Goal: Task Accomplishment & Management: Manage account settings

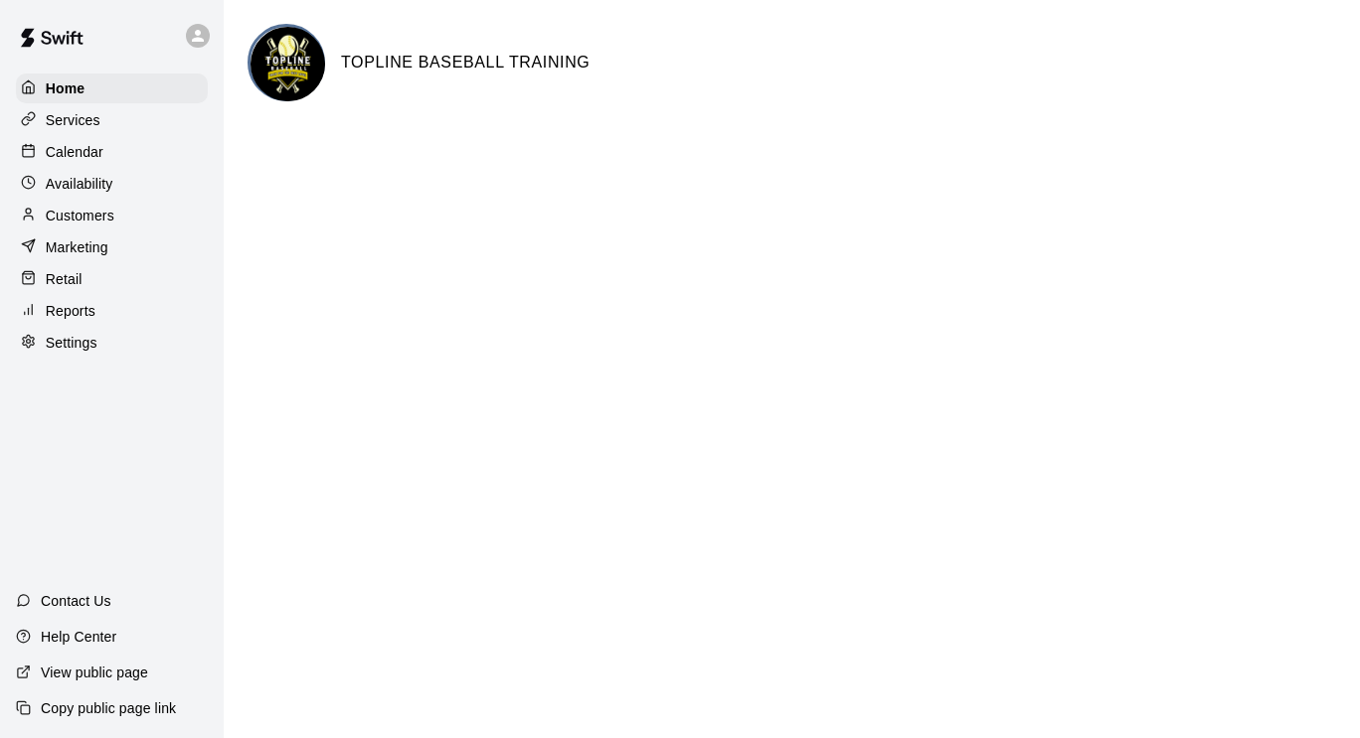
click at [54, 353] on p "Settings" at bounding box center [72, 343] width 52 height 20
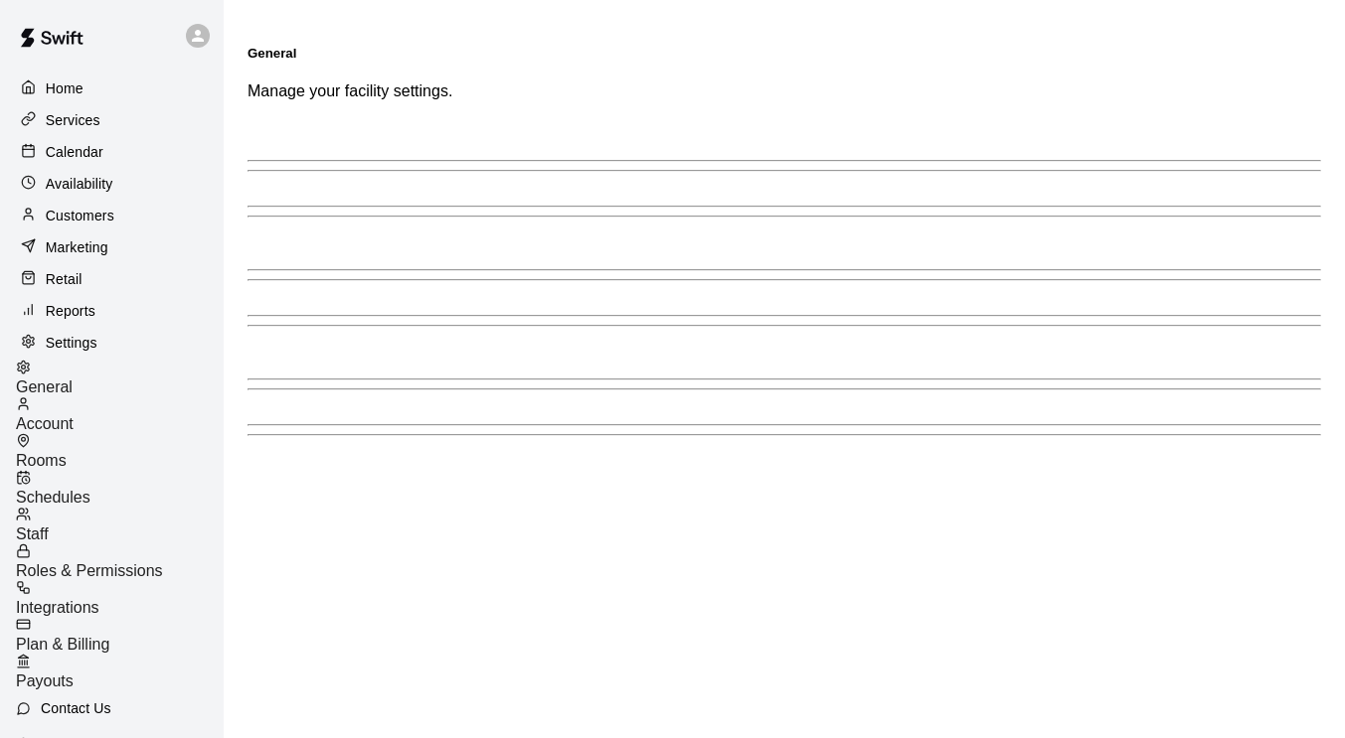
select select "**"
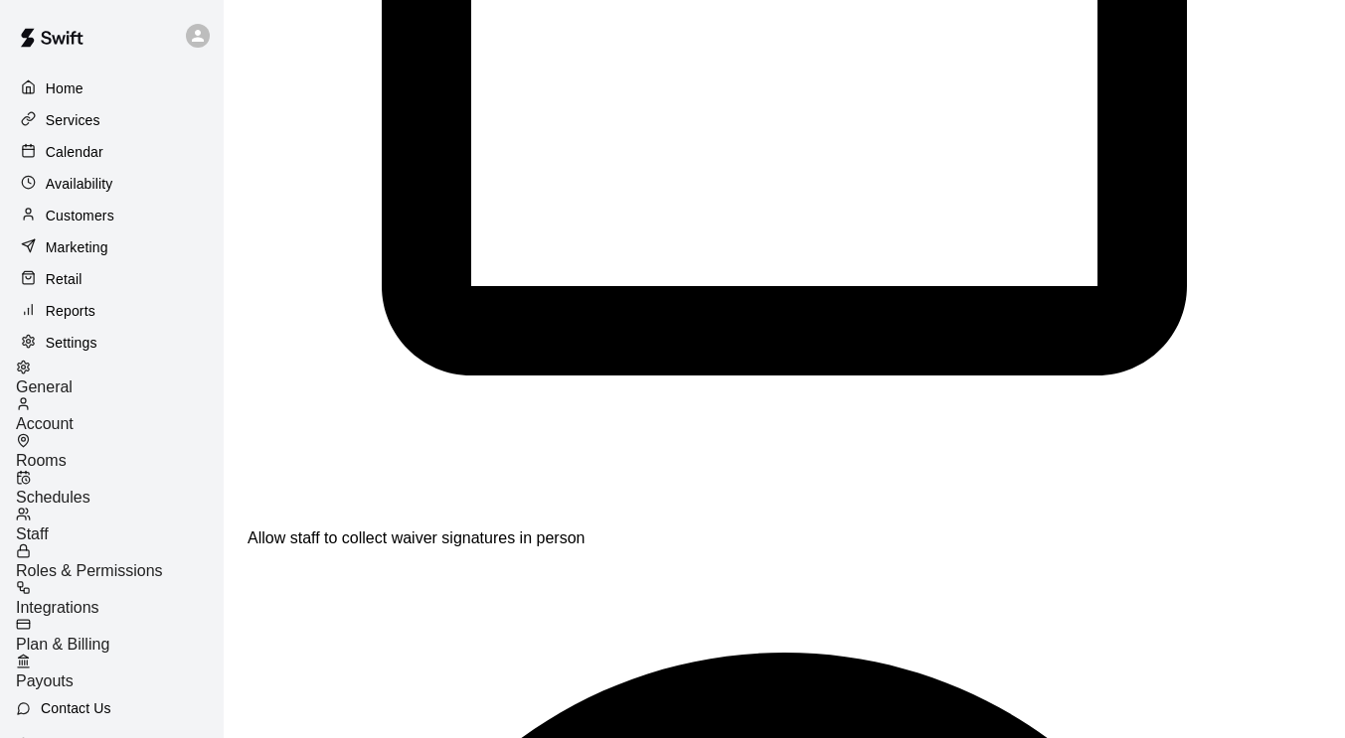
scroll to position [4520, 0]
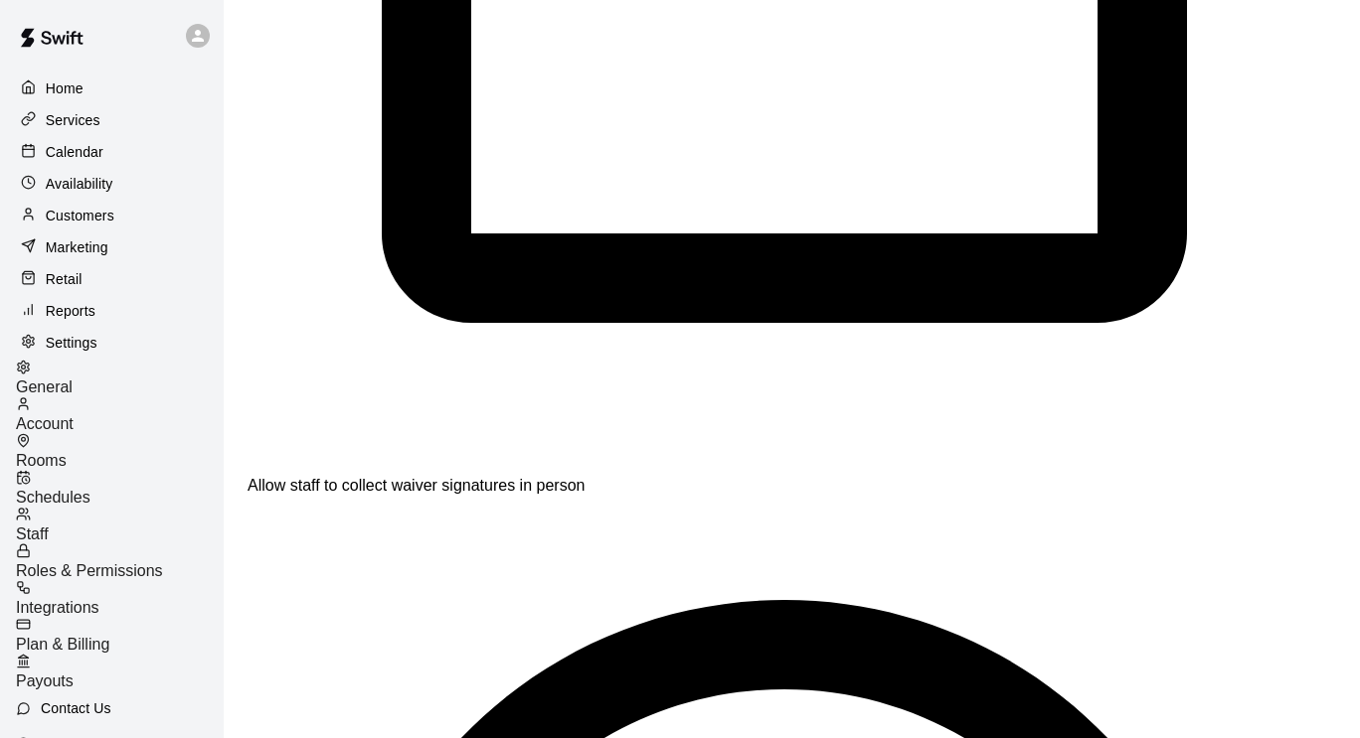
type input "*"
drag, startPoint x: 404, startPoint y: 518, endPoint x: 282, endPoint y: 505, distance: 122.9
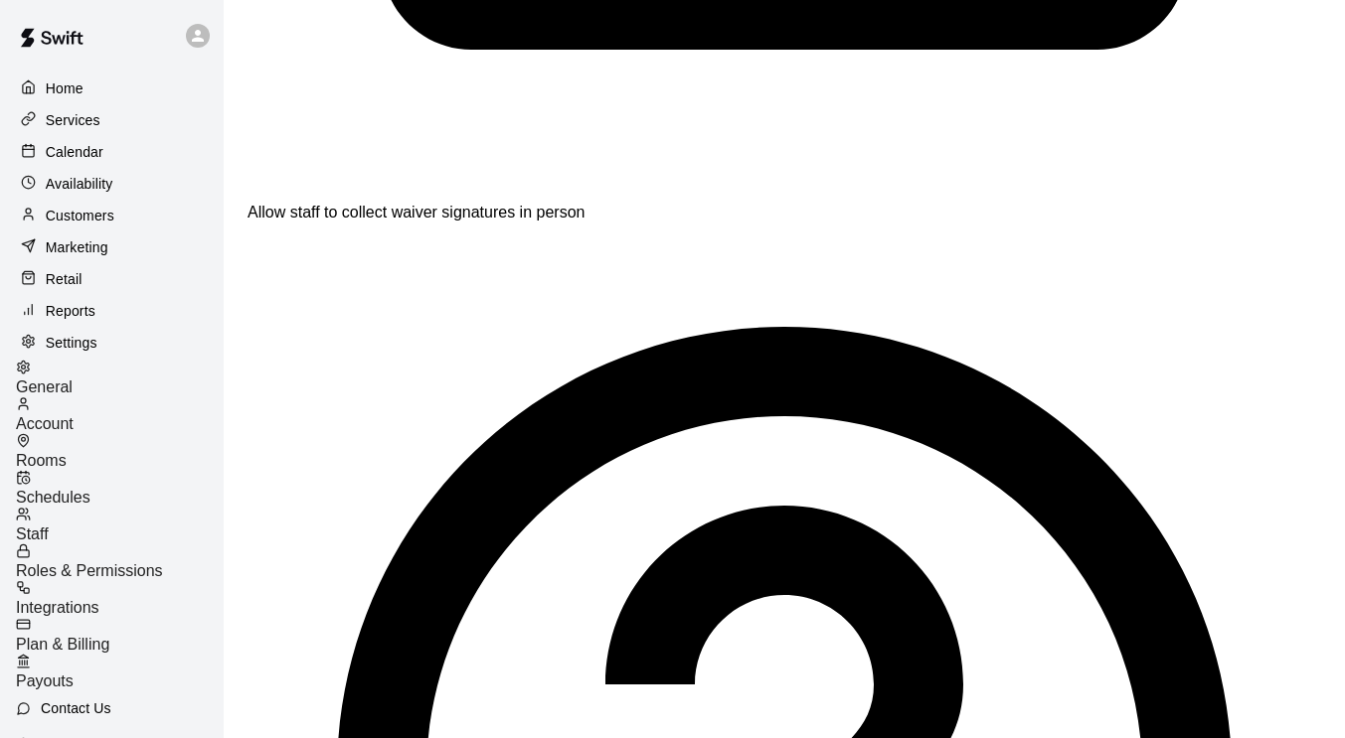
scroll to position [4733, 0]
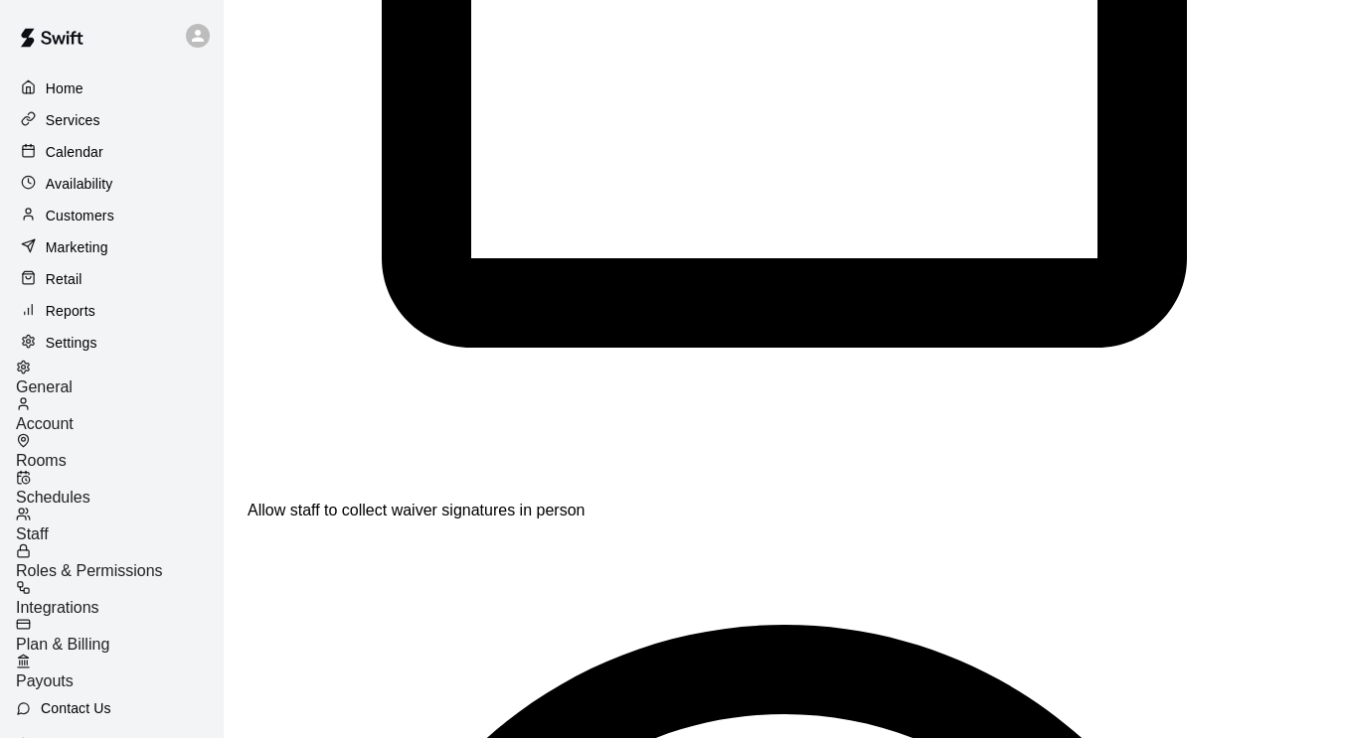
scroll to position [4497, 0]
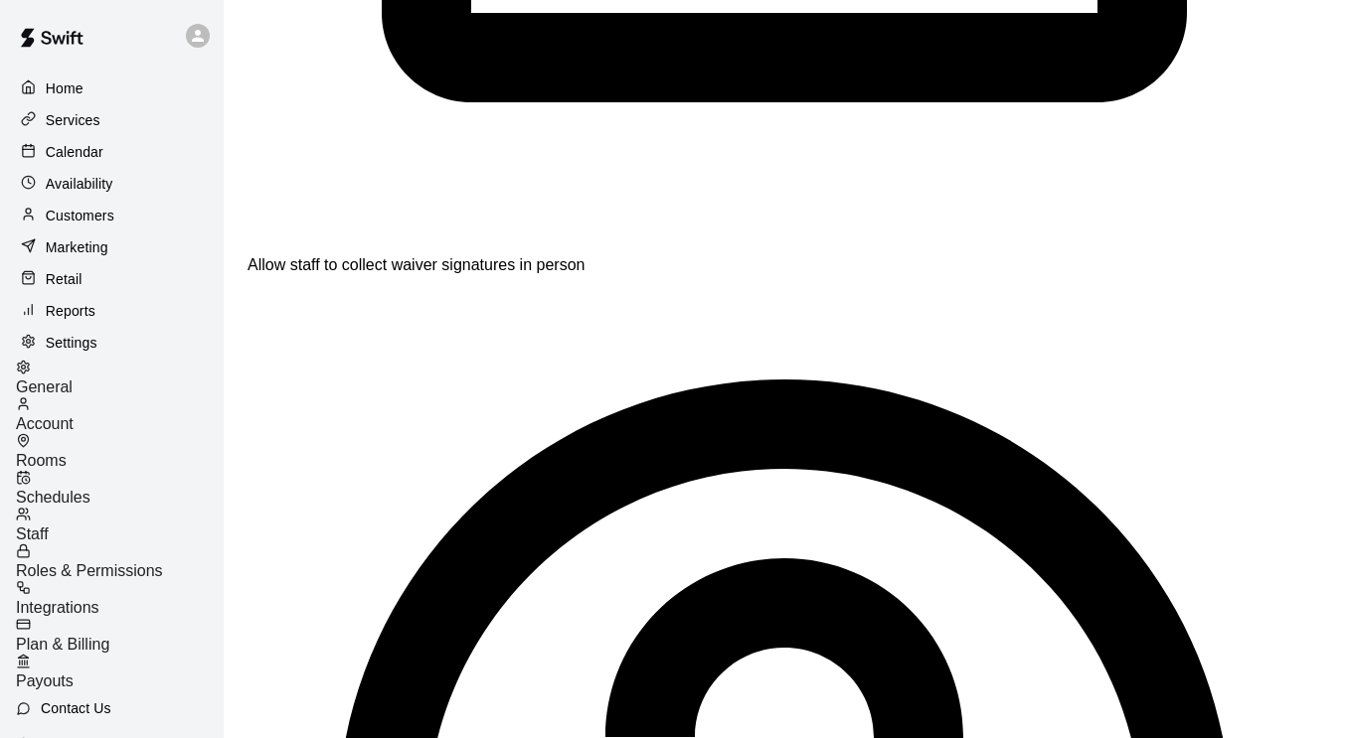
scroll to position [4741, 0]
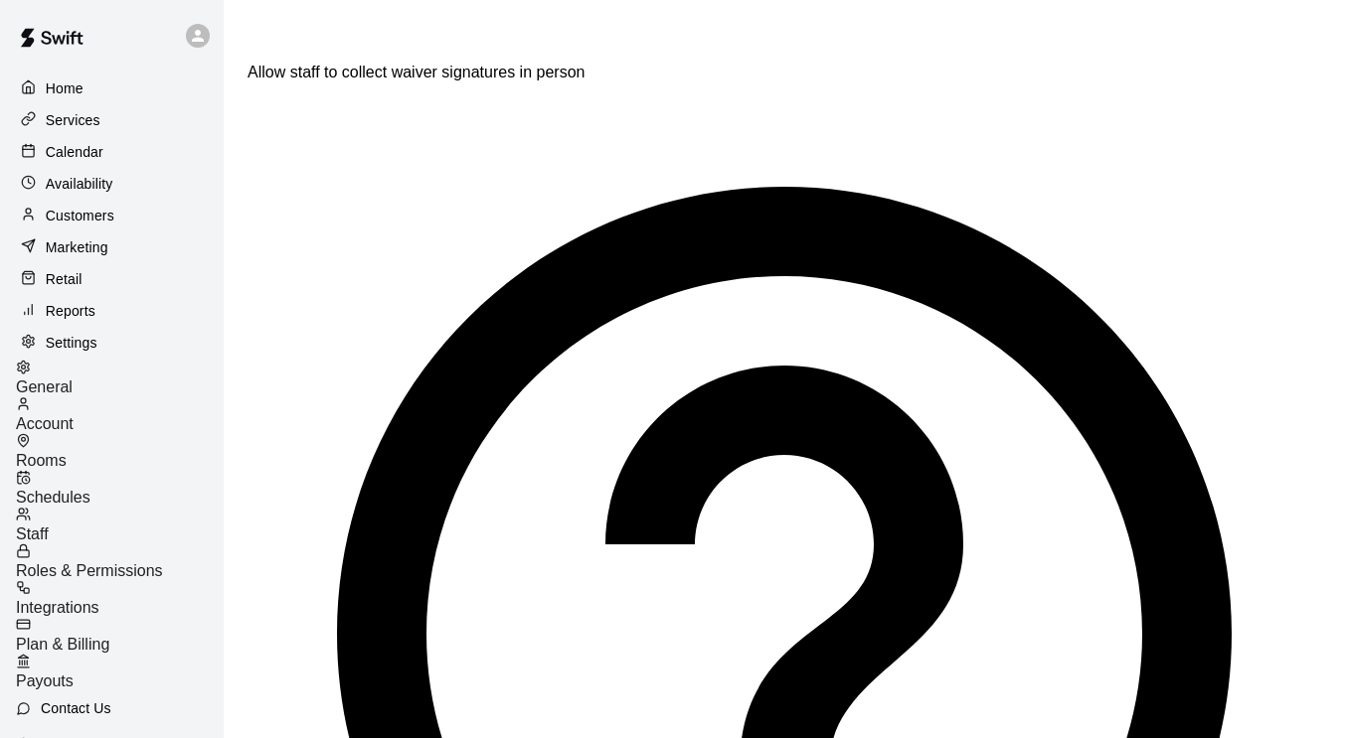
scroll to position [4936, 0]
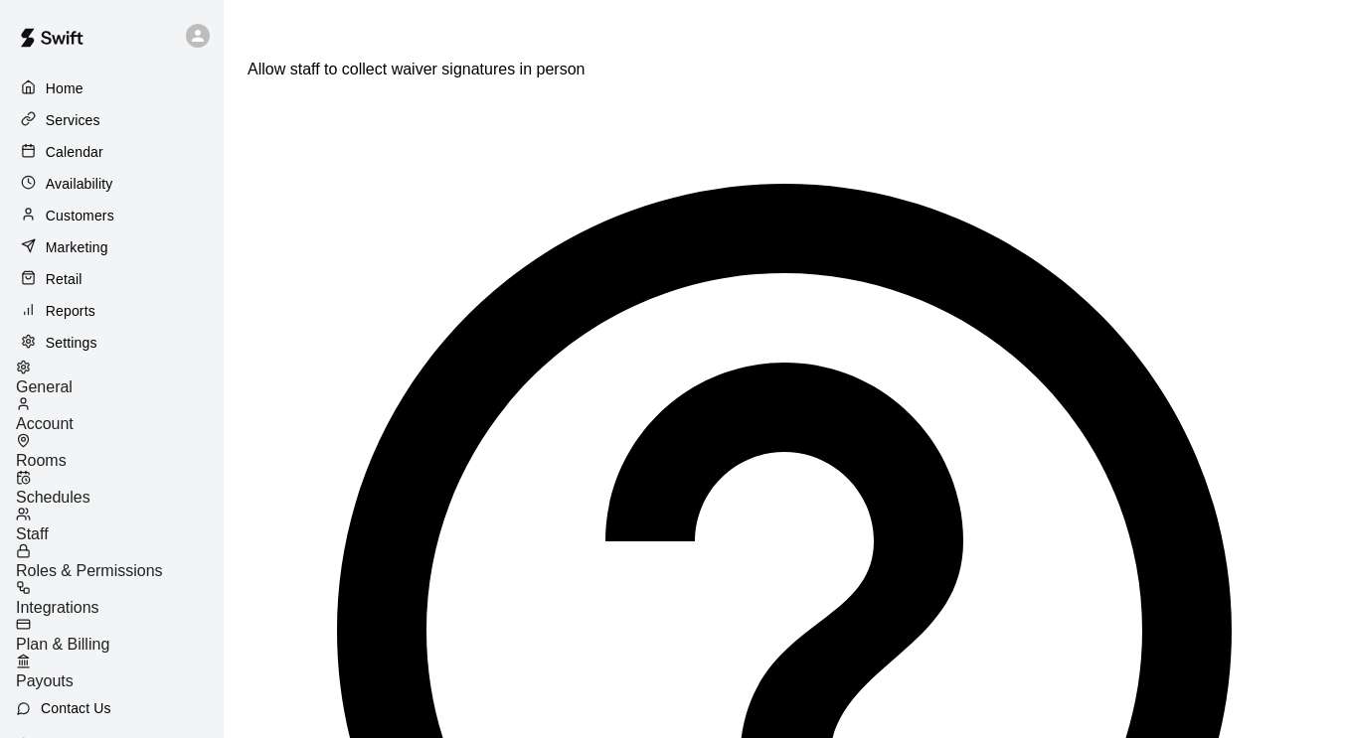
click at [49, 526] on span "Staff" at bounding box center [32, 534] width 33 height 17
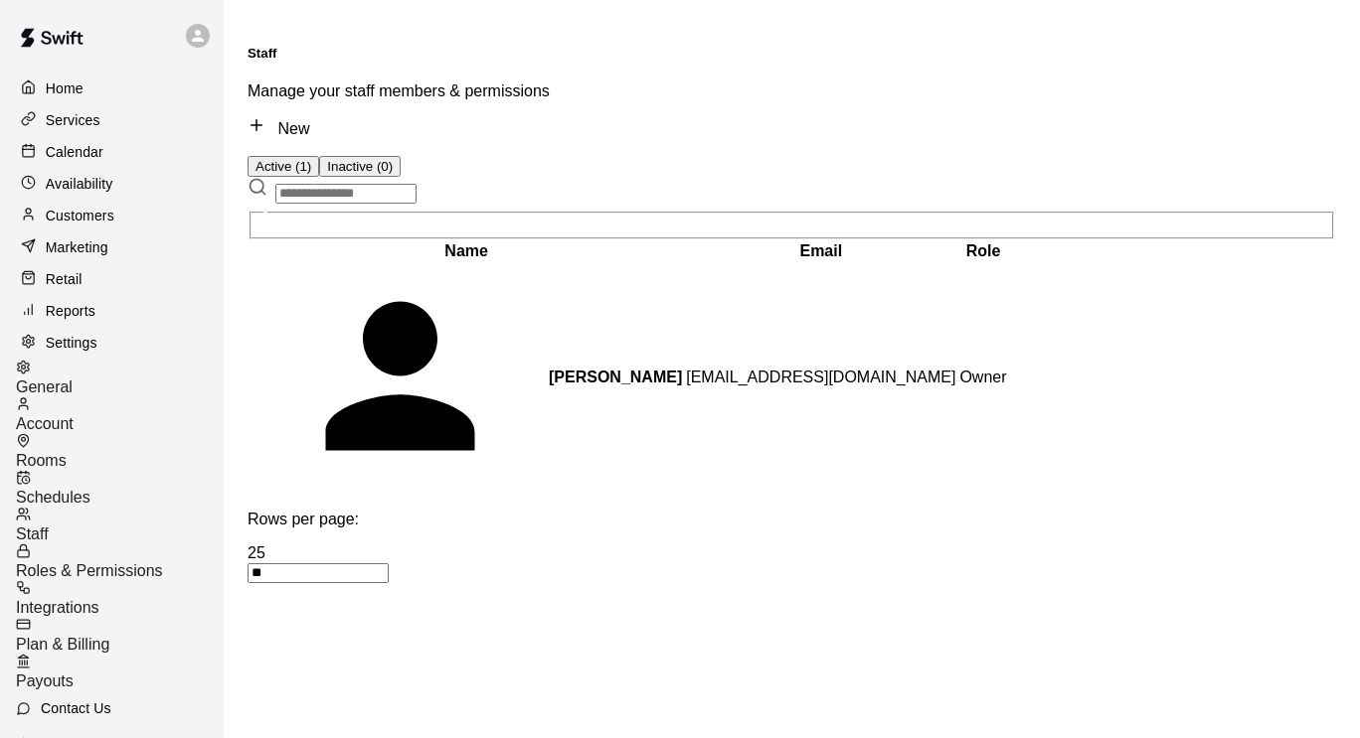
click at [65, 699] on p "Contact Us" at bounding box center [76, 709] width 71 height 20
click at [43, 257] on div at bounding box center [33, 248] width 25 height 19
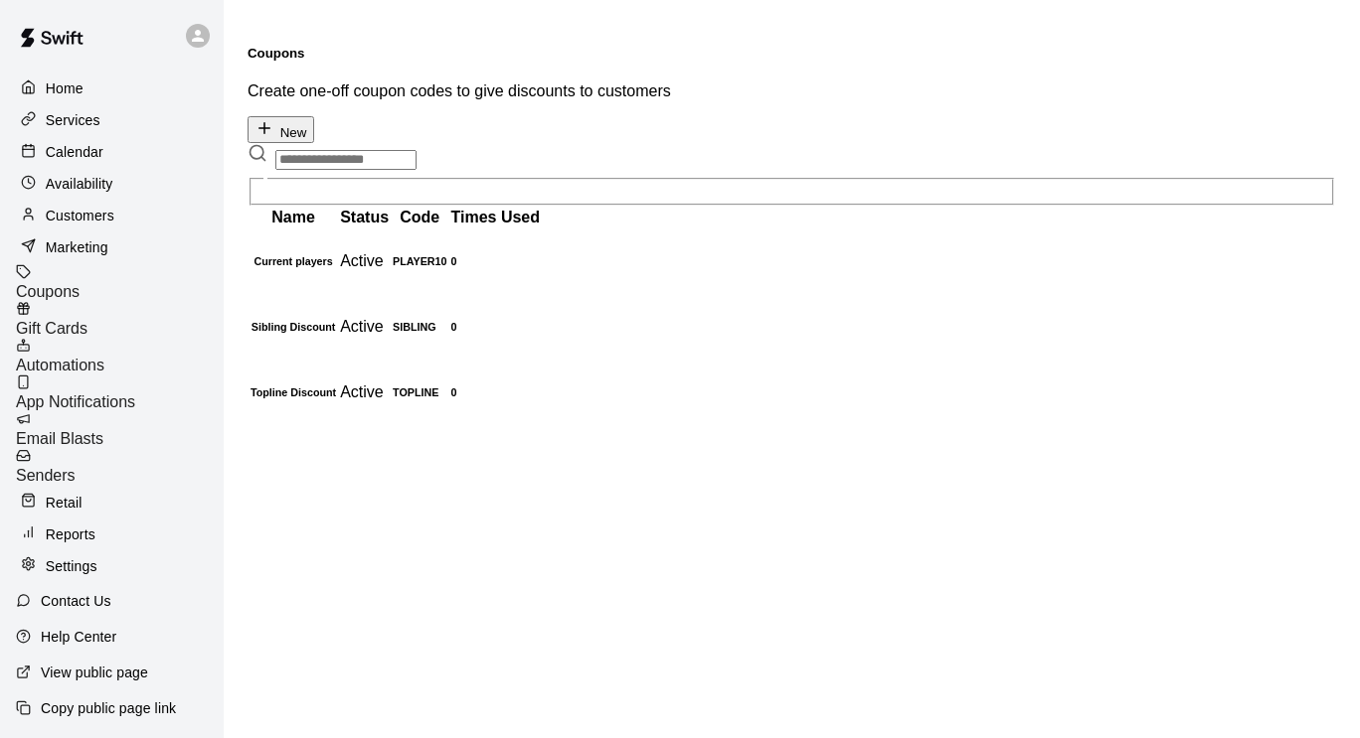
click at [61, 221] on p "Customers" at bounding box center [80, 216] width 69 height 20
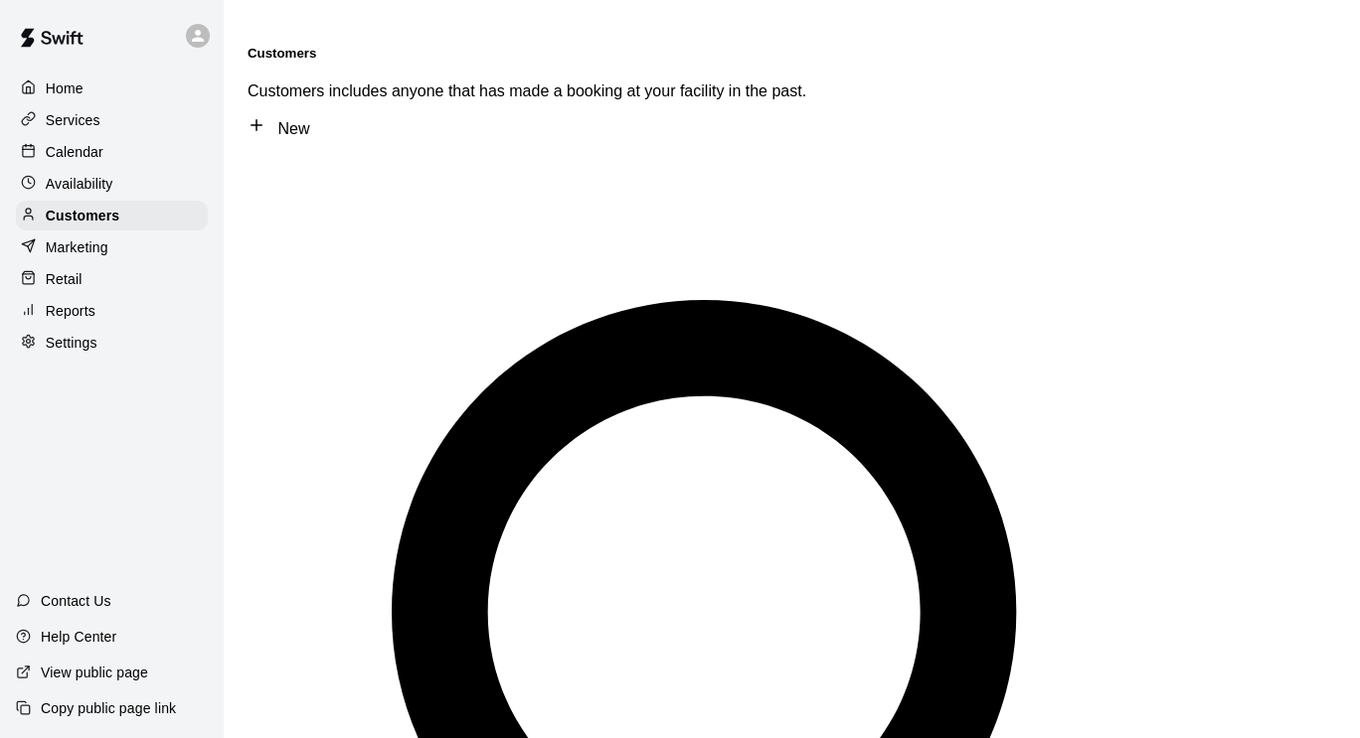
click at [40, 88] on div at bounding box center [33, 89] width 25 height 19
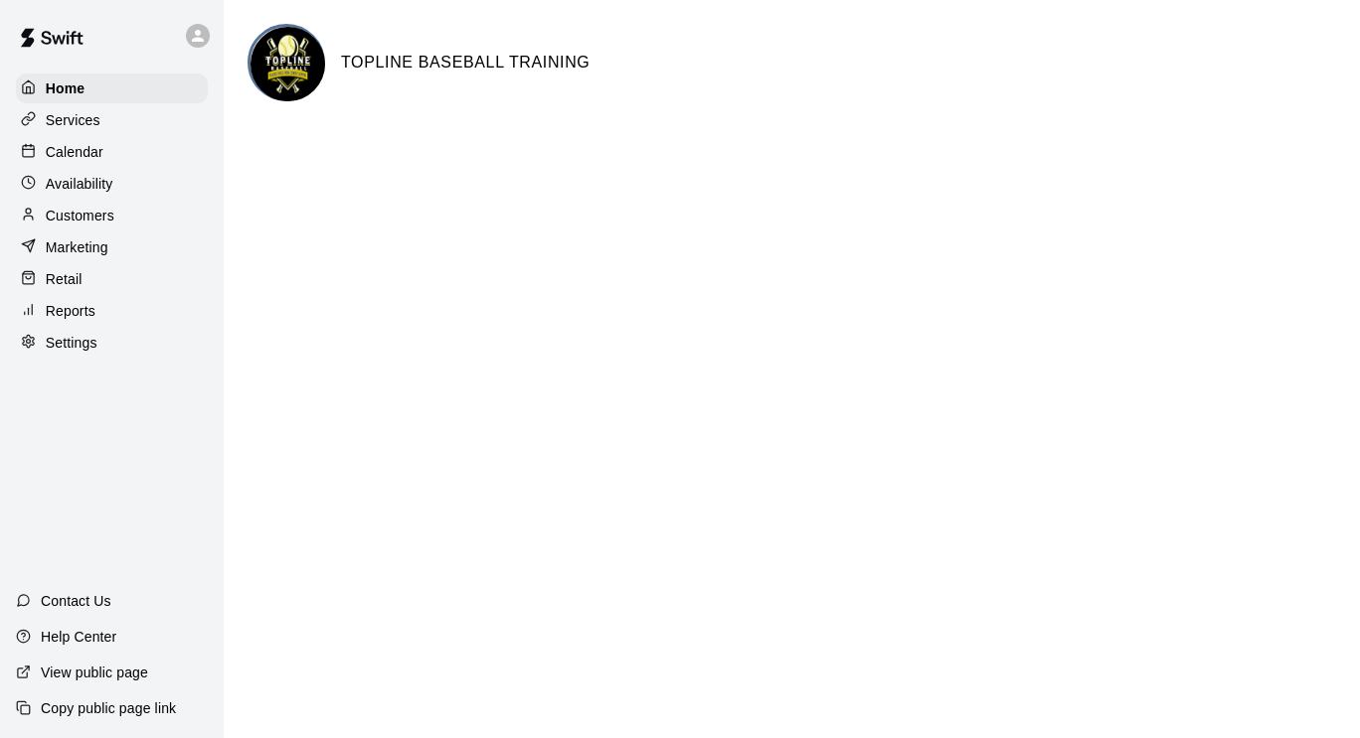
click at [56, 44] on img at bounding box center [51, 38] width 103 height 60
click at [399, 61] on h6 "TOPLINE BASEBALL TRAINING" at bounding box center [465, 63] width 248 height 26
click at [288, 55] on img at bounding box center [287, 64] width 75 height 75
click at [49, 127] on p "Services" at bounding box center [73, 120] width 55 height 20
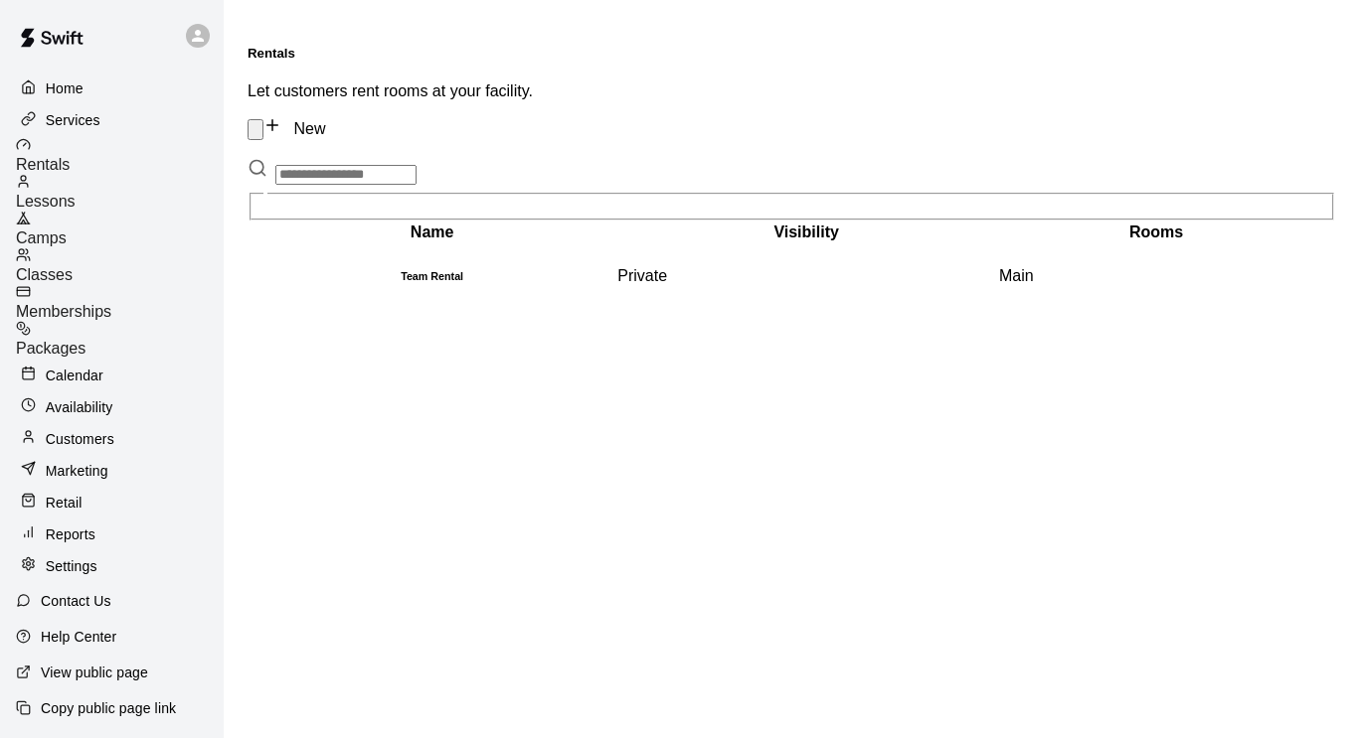
click at [309, 270] on h6 "Team Rental" at bounding box center [431, 276] width 363 height 12
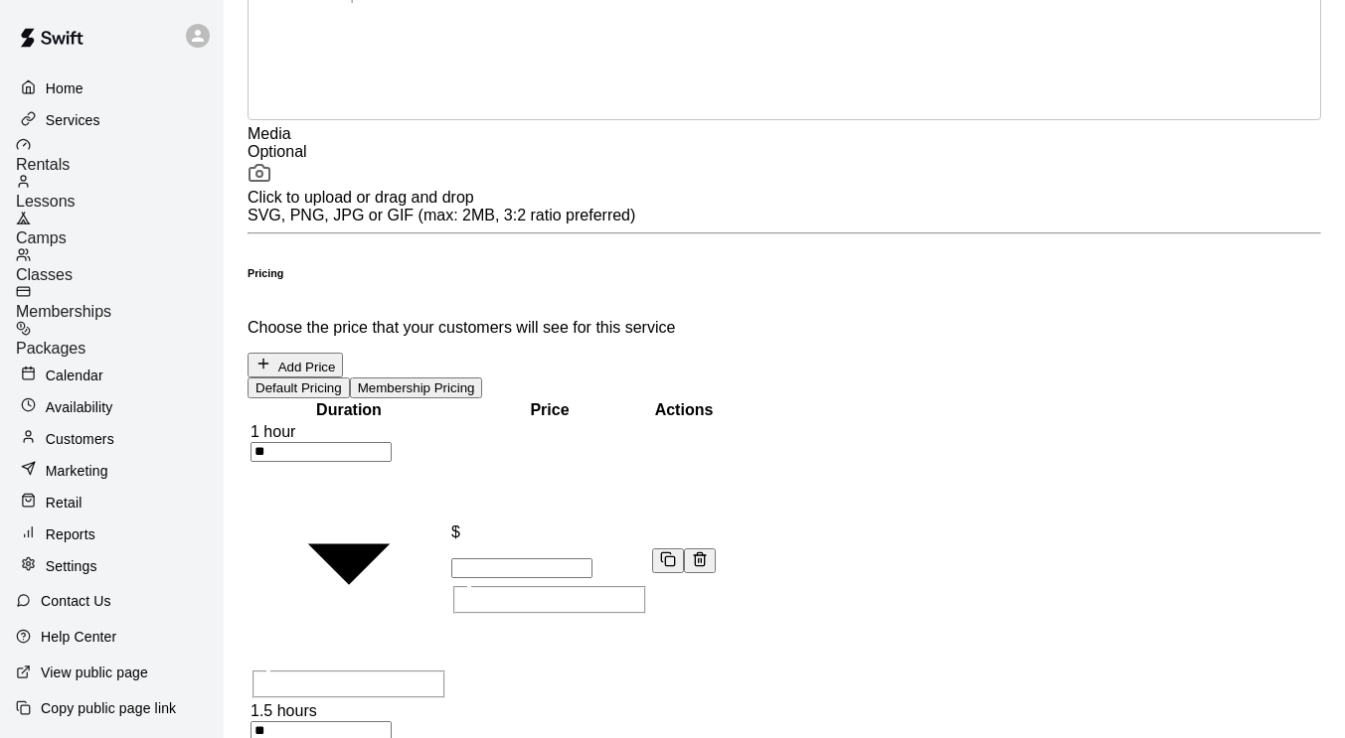
scroll to position [761, 0]
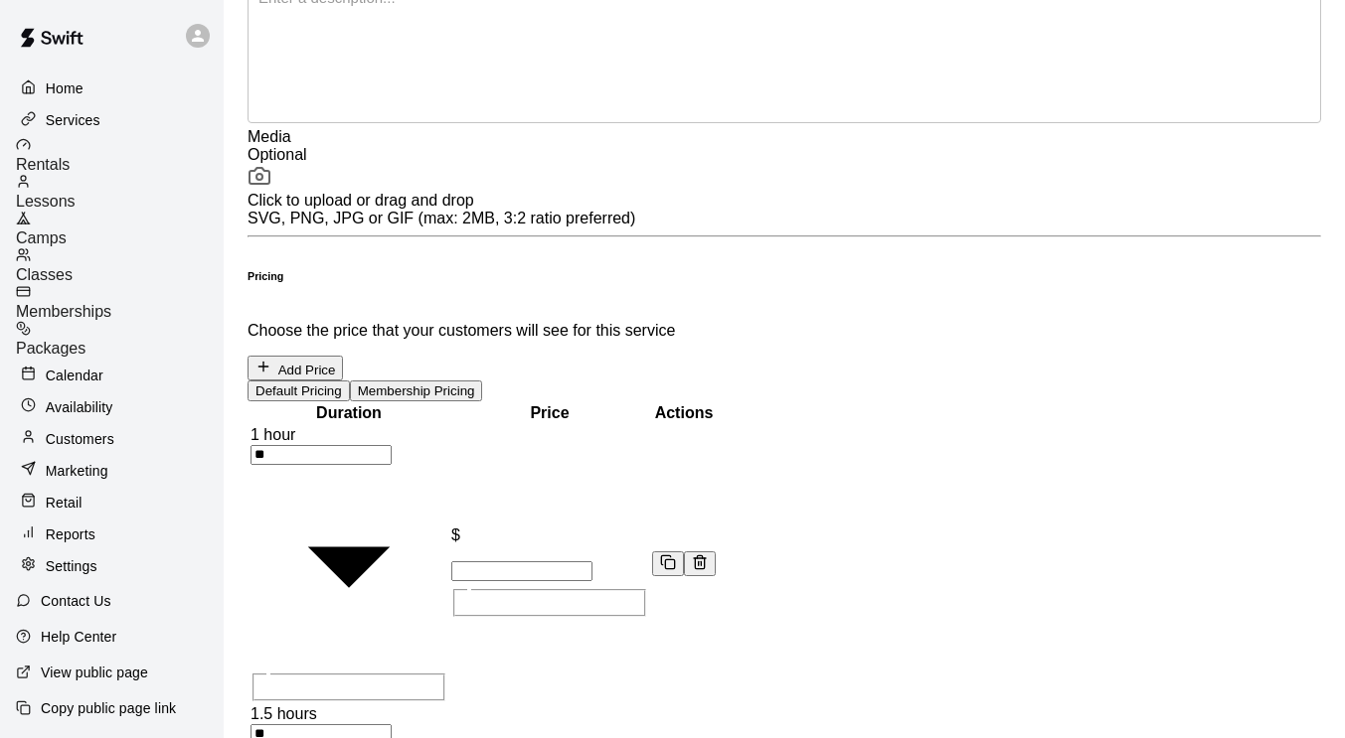
click at [592, 562] on input "***" at bounding box center [521, 572] width 141 height 20
type input "*"
type input "**"
type input "*"
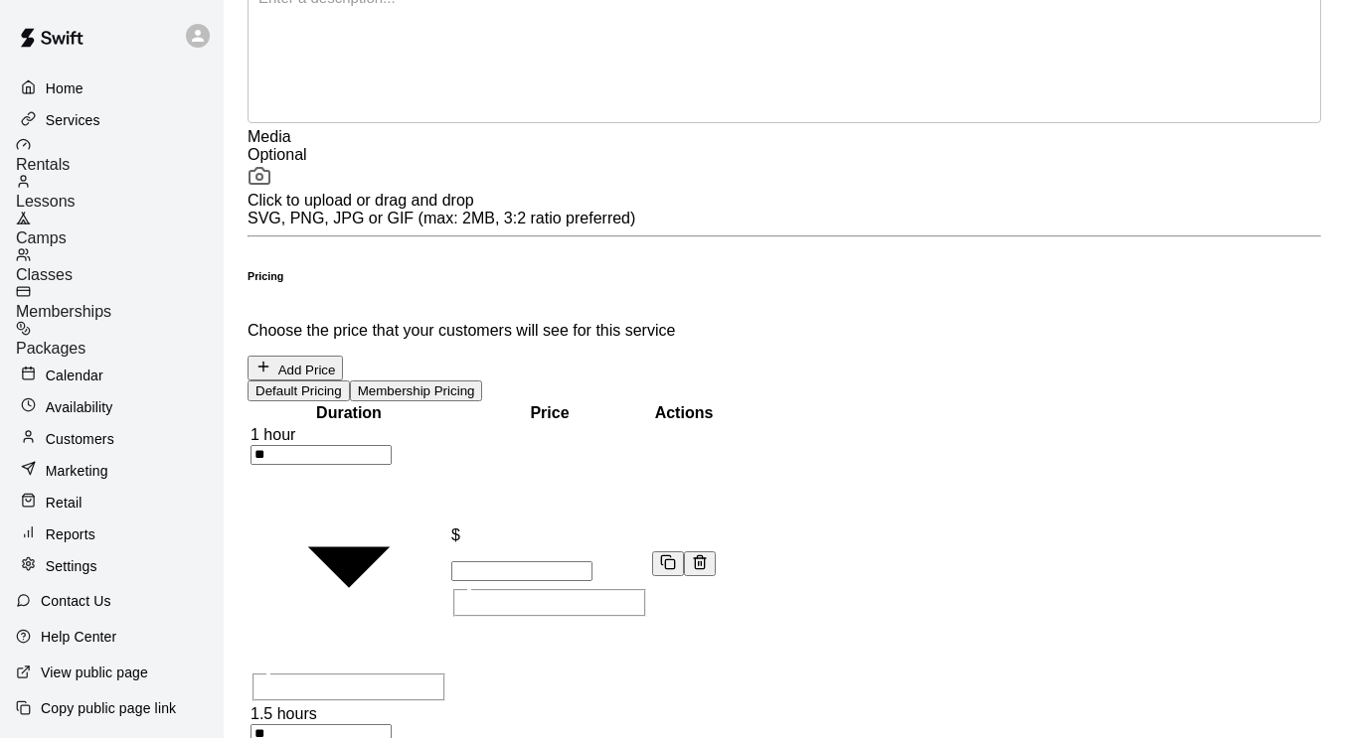
type input "**"
type input "*"
type input "***"
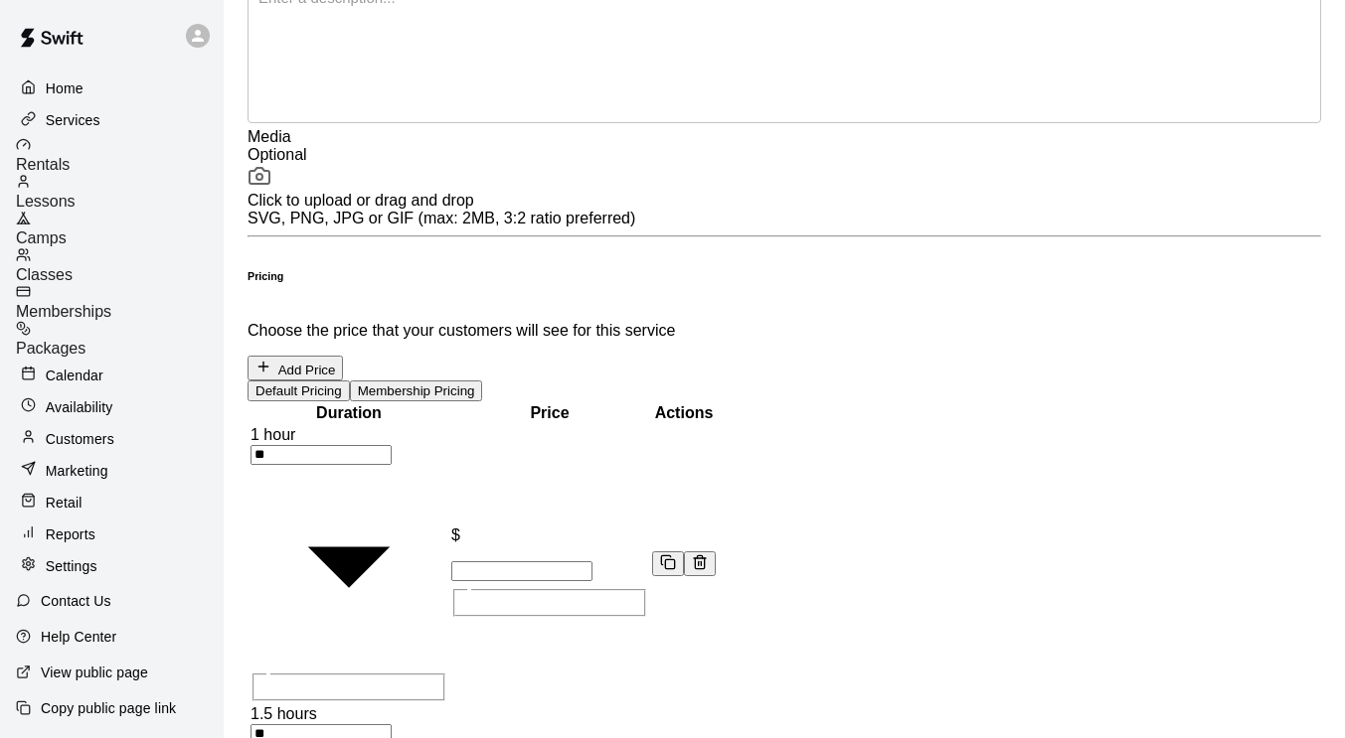
click at [592, 562] on input "**" at bounding box center [521, 572] width 141 height 20
type input "**"
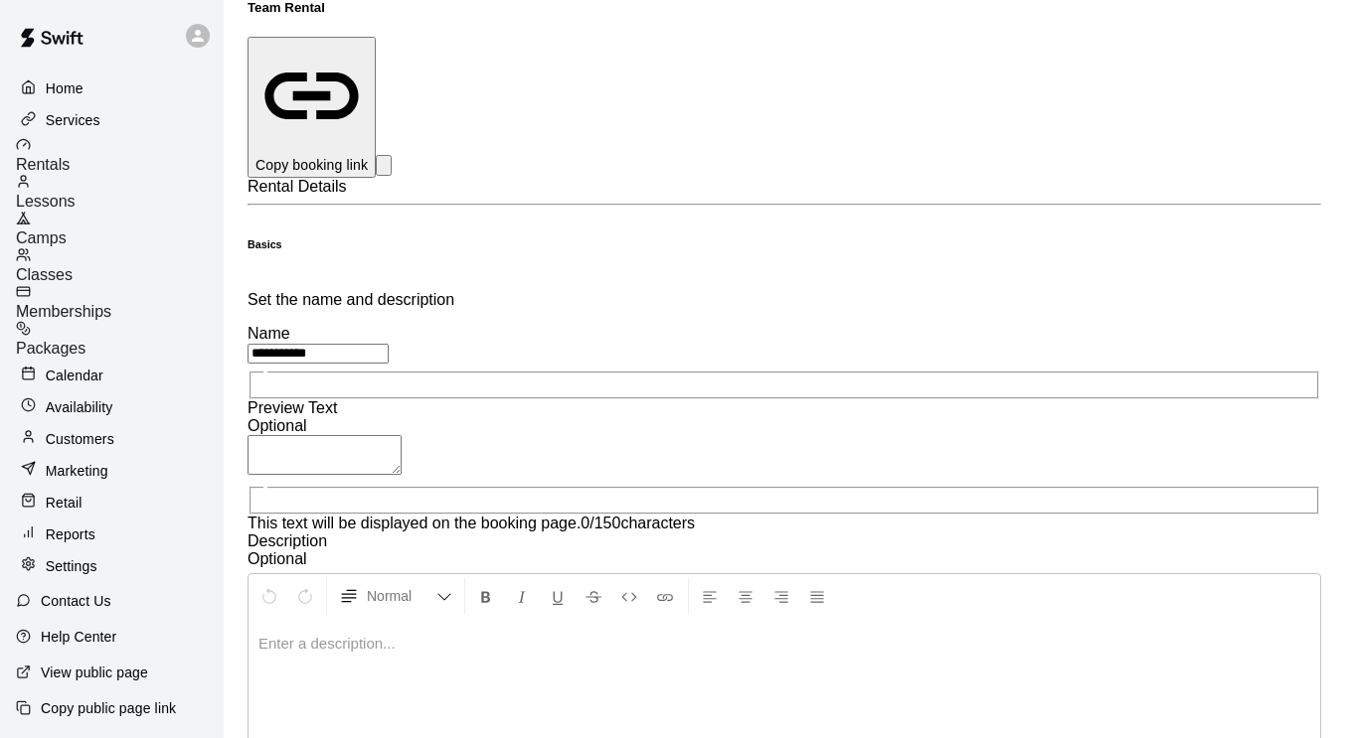
click at [725, 619] on div at bounding box center [783, 693] width 1071 height 149
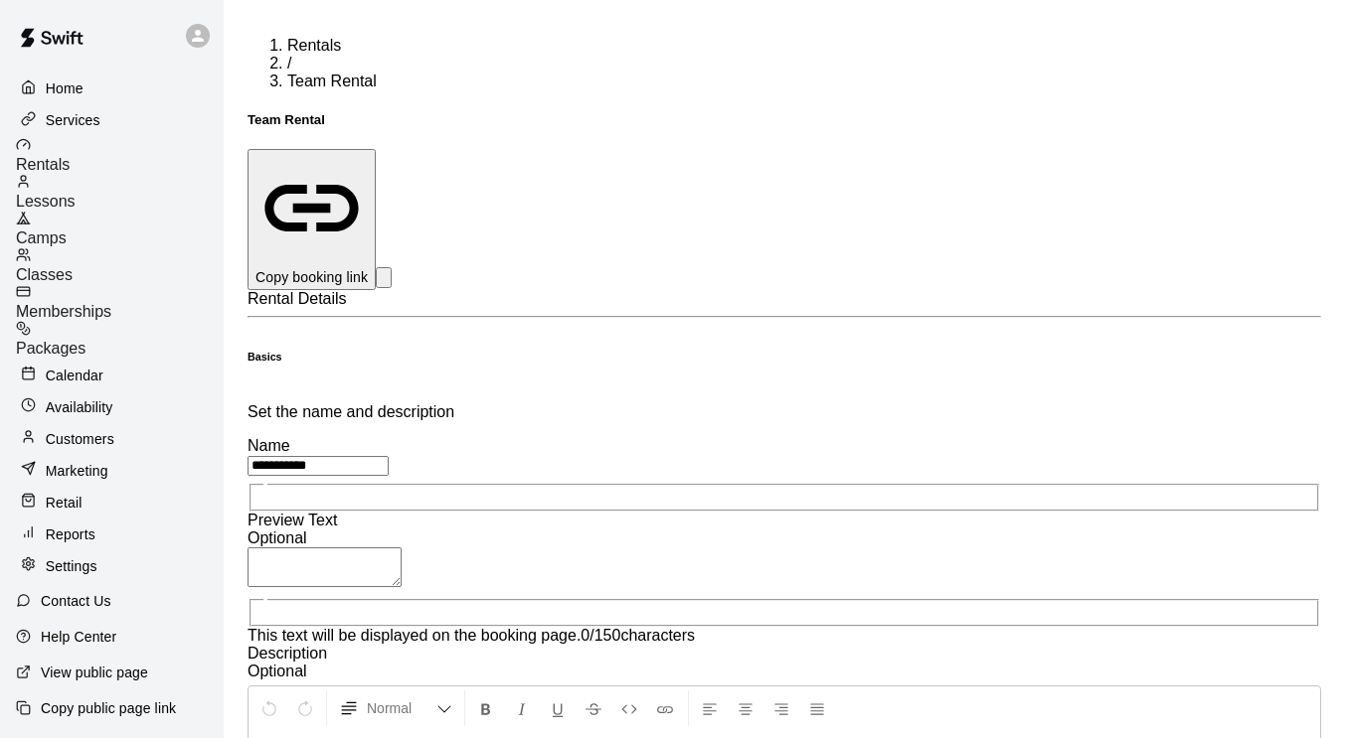
scroll to position [3, 0]
click at [301, 112] on div "Team Rental Copy booking link" at bounding box center [783, 201] width 1073 height 178
click at [290, 290] on span "Rental Details" at bounding box center [296, 298] width 99 height 17
click at [293, 112] on h5 "Team Rental" at bounding box center [783, 119] width 1073 height 15
click at [291, 112] on h5 "Team Rental" at bounding box center [783, 119] width 1073 height 15
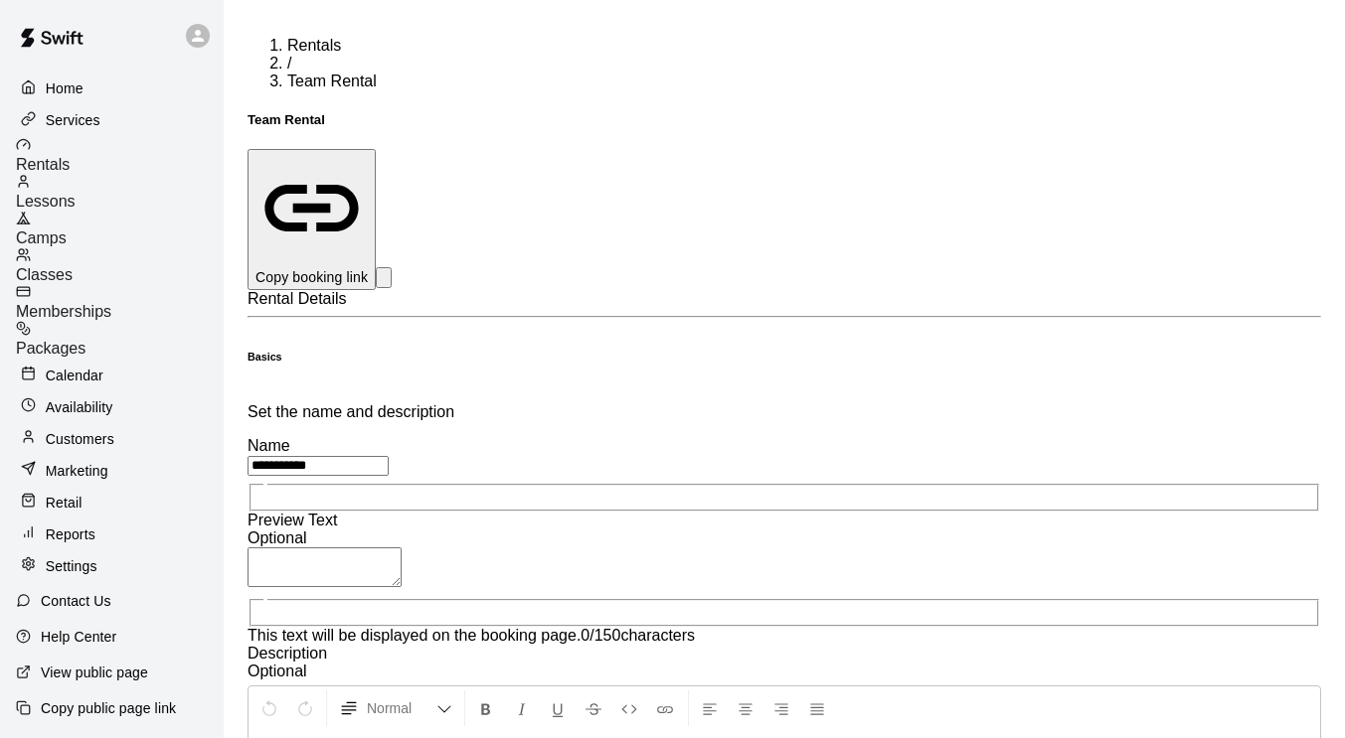
click at [297, 112] on h5 "Team Rental" at bounding box center [783, 119] width 1073 height 15
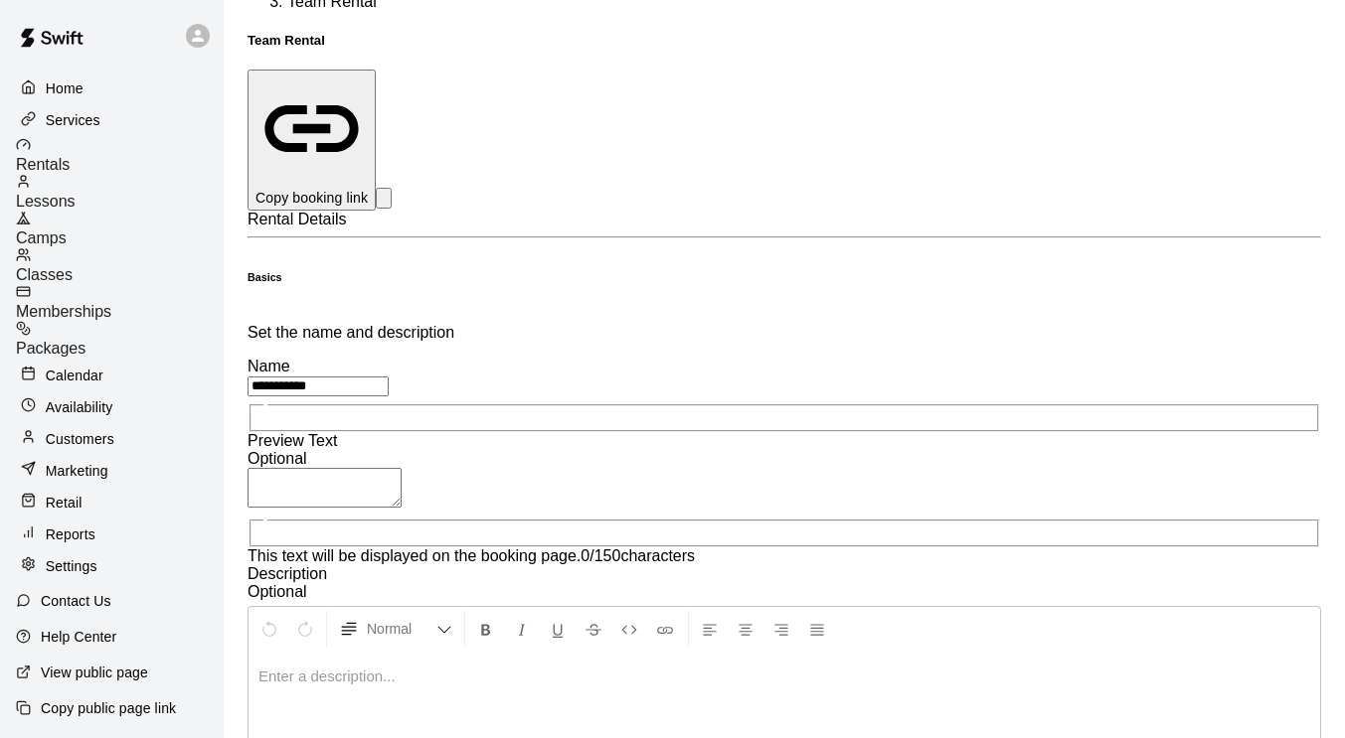
scroll to position [0, 0]
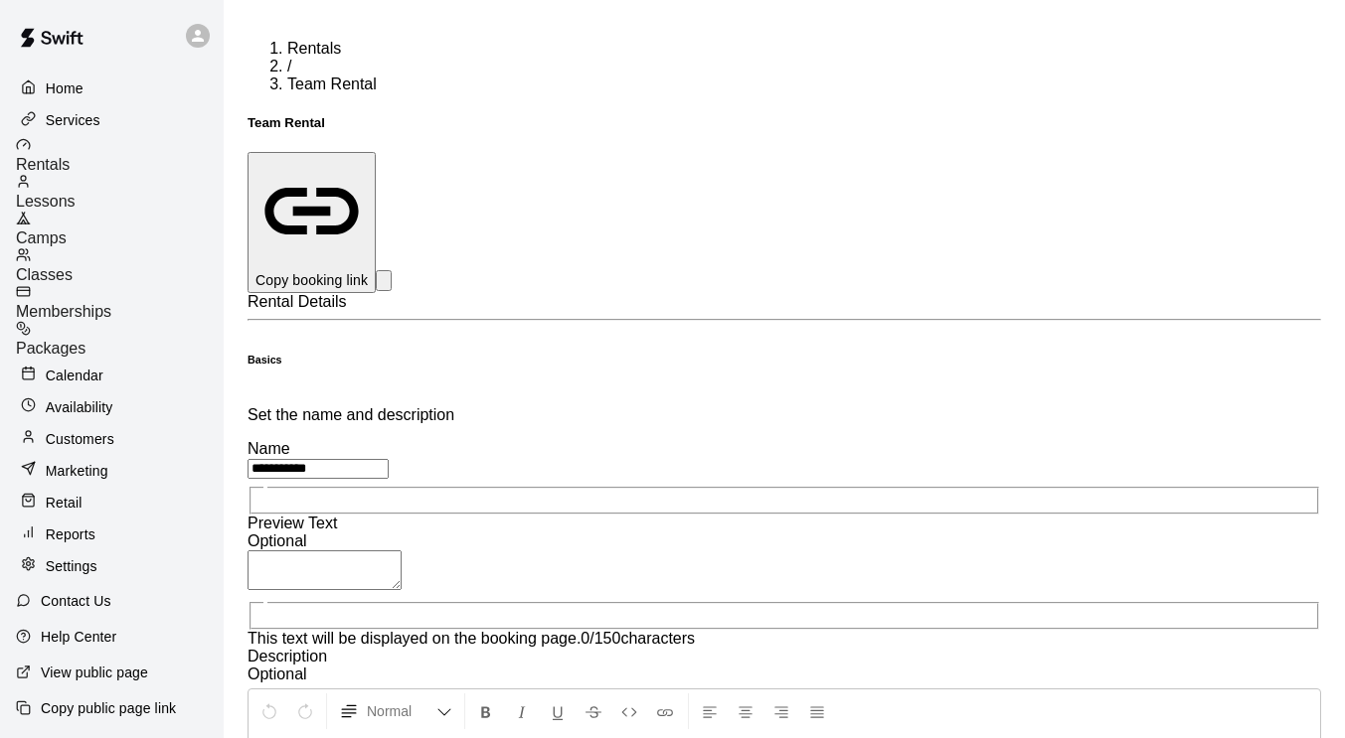
click at [73, 193] on div at bounding box center [120, 183] width 208 height 19
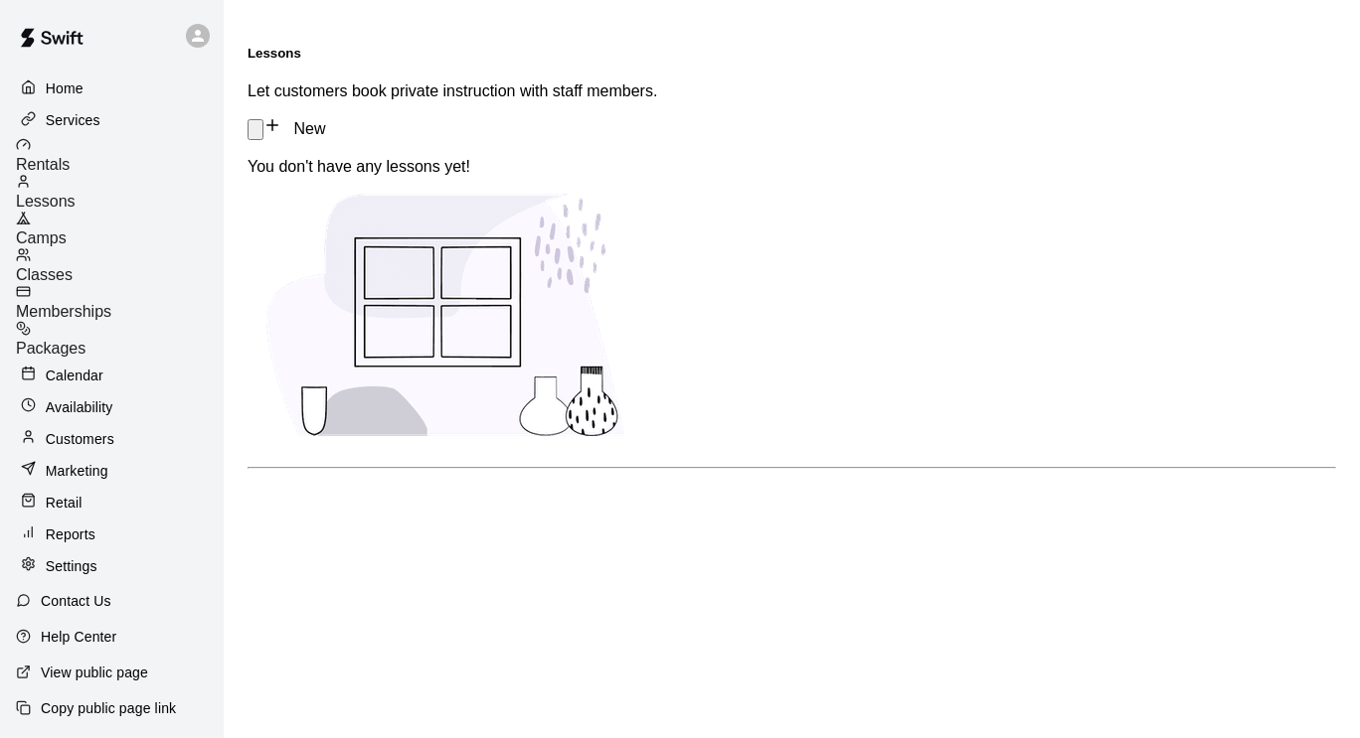
click at [67, 230] on span "Camps" at bounding box center [41, 238] width 51 height 17
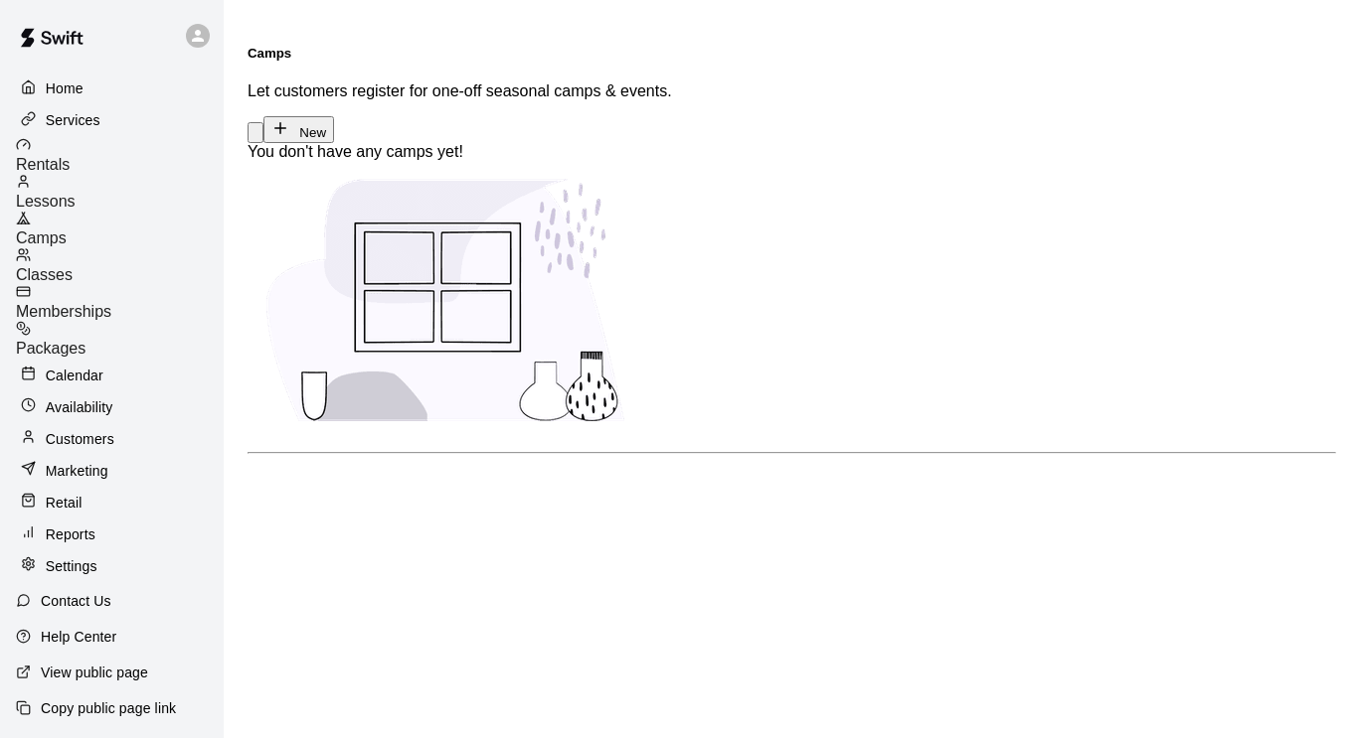
click at [73, 266] on span "Classes" at bounding box center [44, 274] width 57 height 17
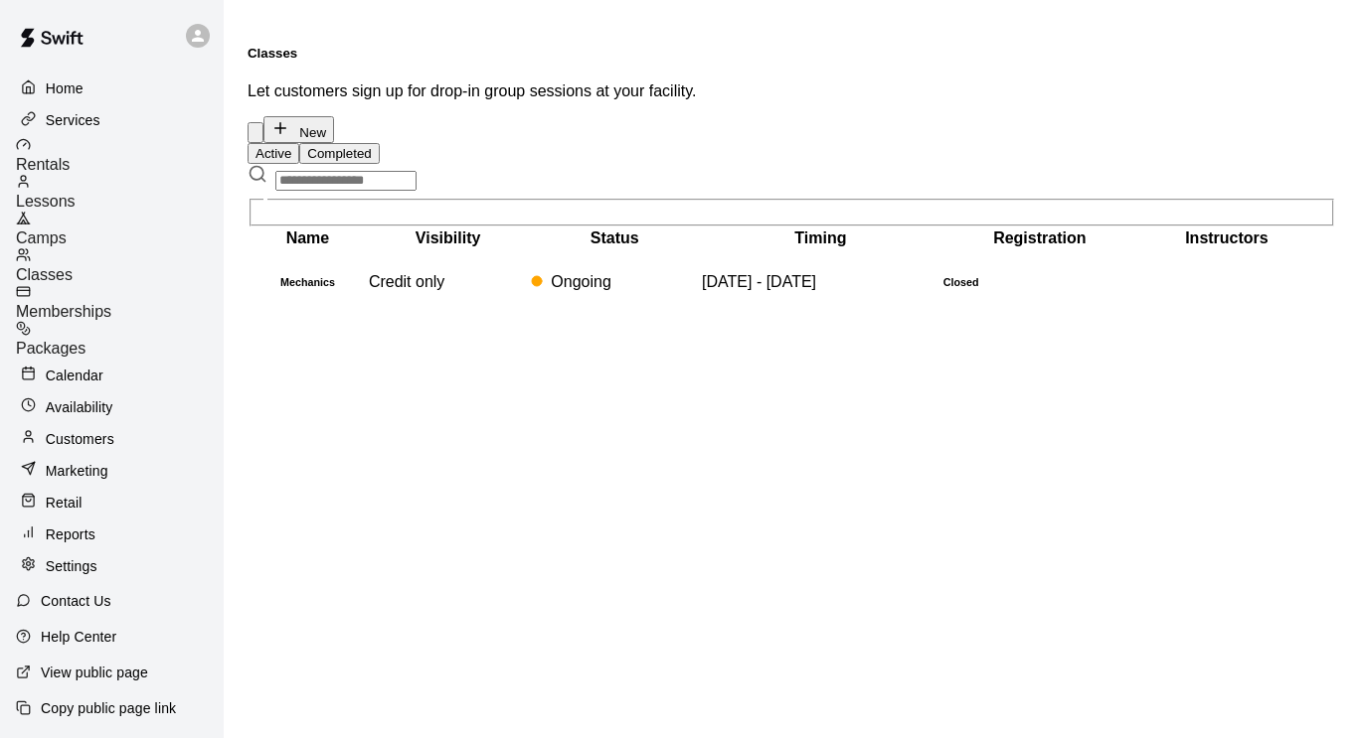
click at [82, 303] on span "Memberships" at bounding box center [63, 311] width 95 height 17
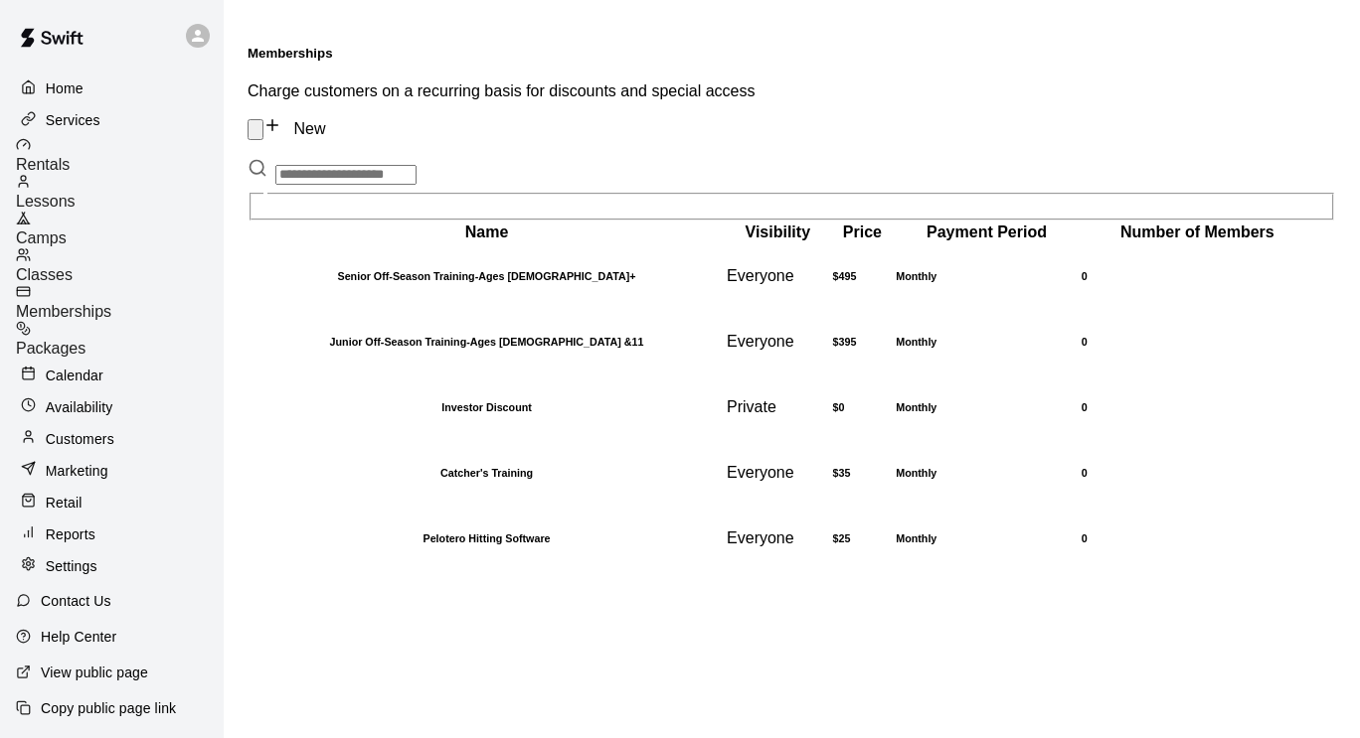
click at [80, 340] on span "Packages" at bounding box center [51, 348] width 70 height 17
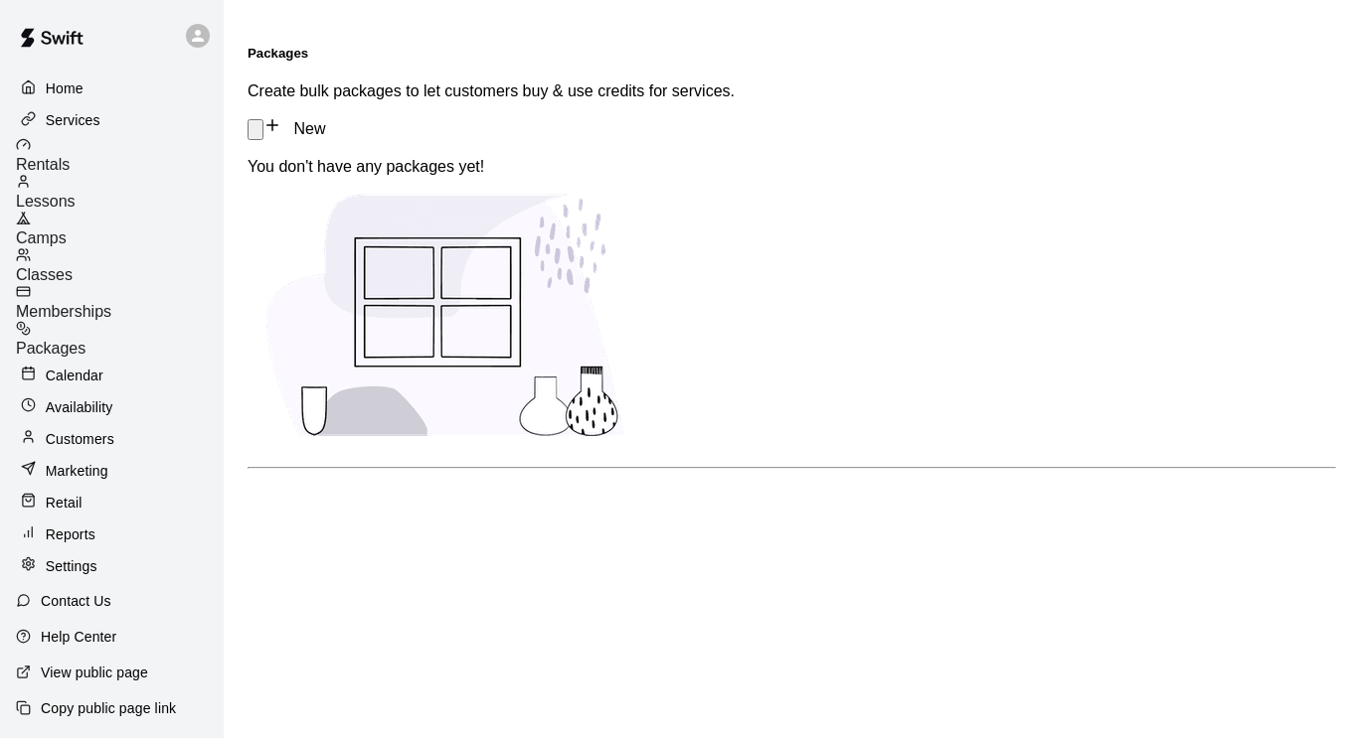
click at [50, 493] on p "Retail" at bounding box center [64, 503] width 37 height 20
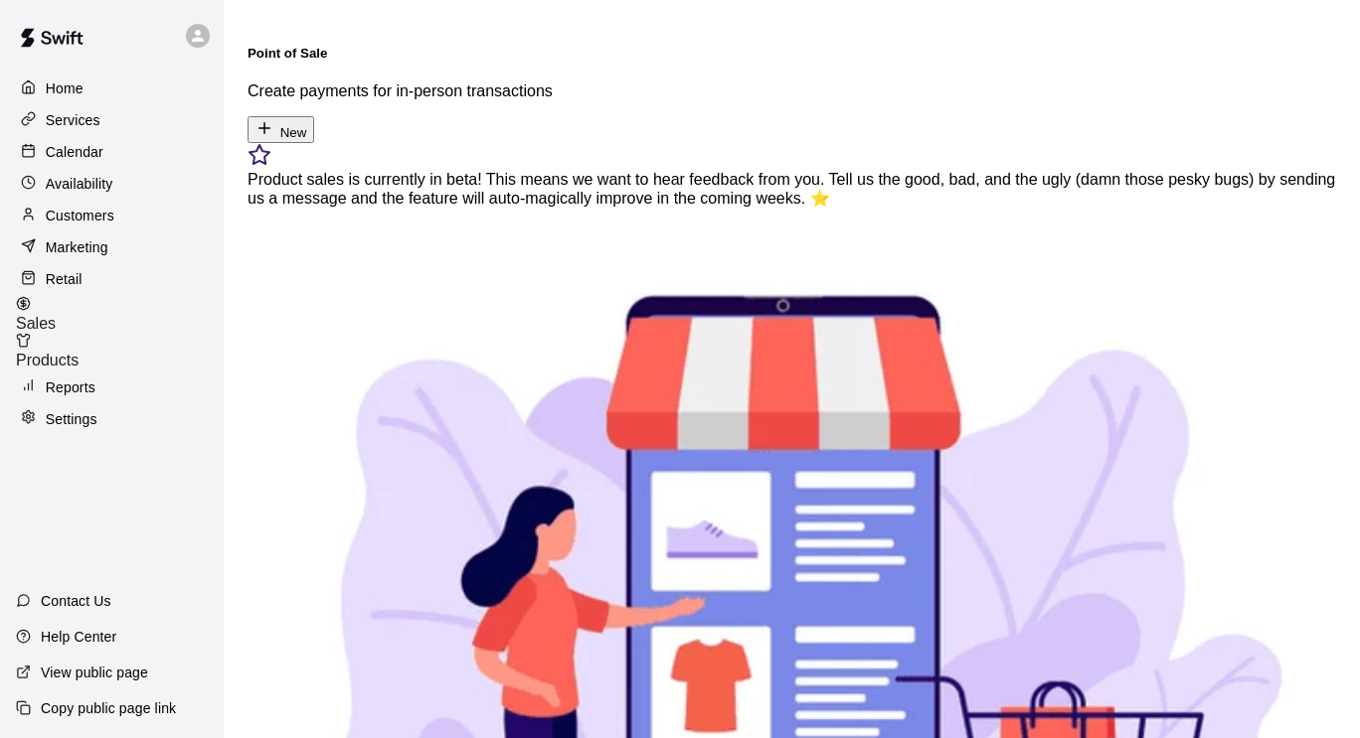
click at [56, 387] on p "Reports" at bounding box center [71, 388] width 50 height 20
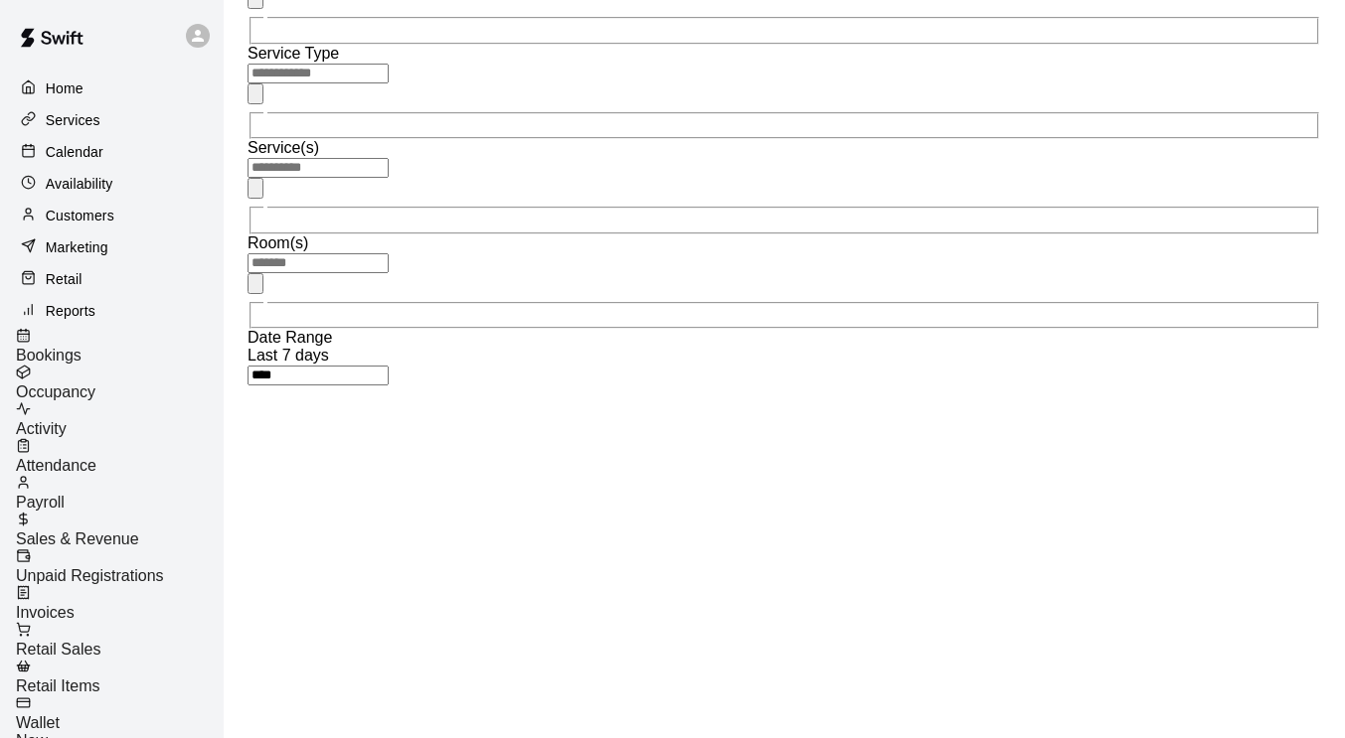
scroll to position [278, 0]
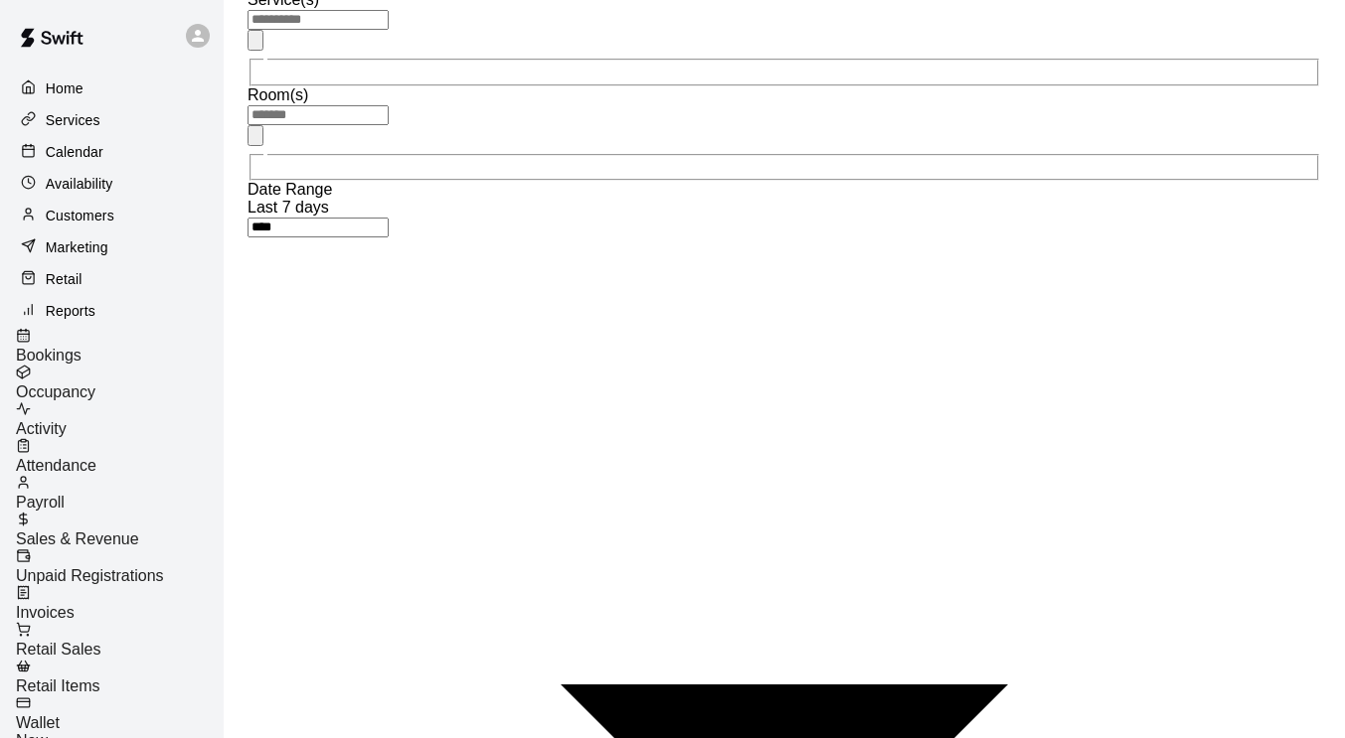
scroll to position [471, 0]
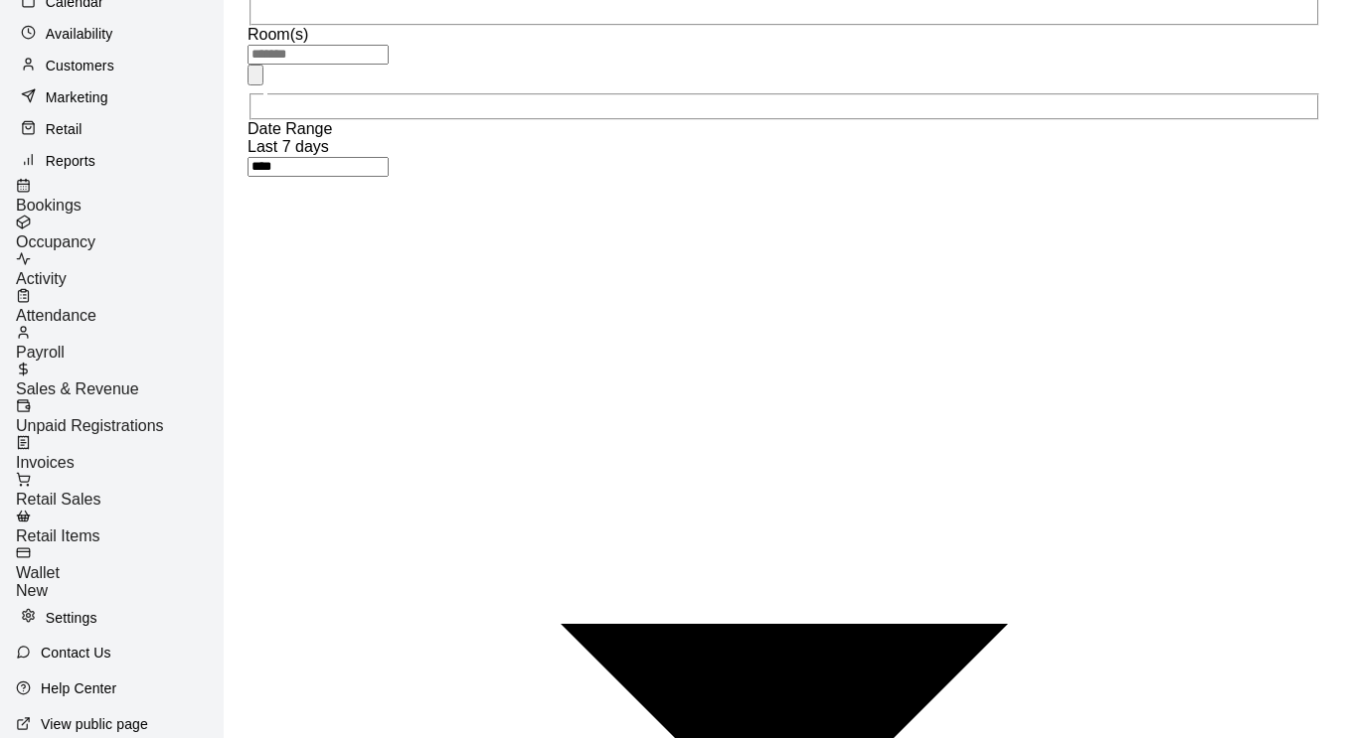
click at [94, 715] on p "View public page" at bounding box center [94, 725] width 107 height 20
